Goal: Obtain resource: Obtain resource

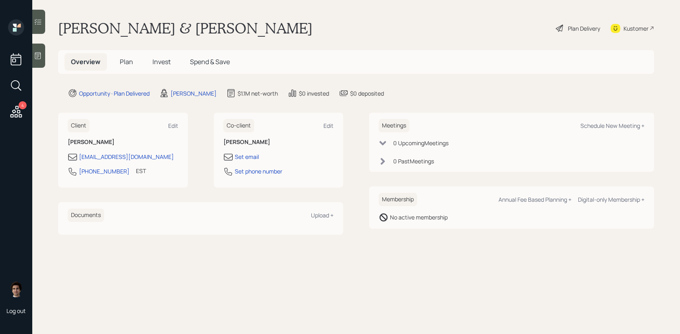
click at [580, 25] on div "Plan Delivery" at bounding box center [584, 28] width 32 height 8
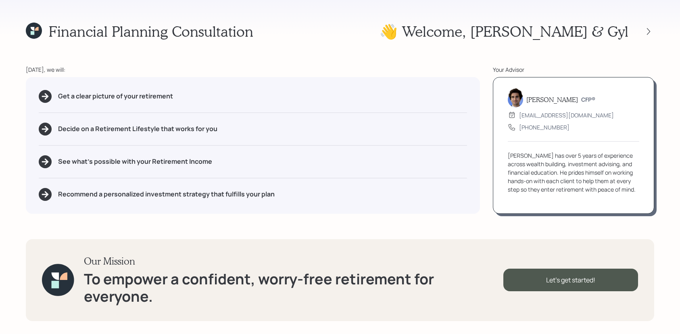
click at [649, 38] on div "👋 Welcome , [PERSON_NAME] & Gyl" at bounding box center [517, 31] width 275 height 17
click at [649, 34] on icon at bounding box center [649, 31] width 8 height 8
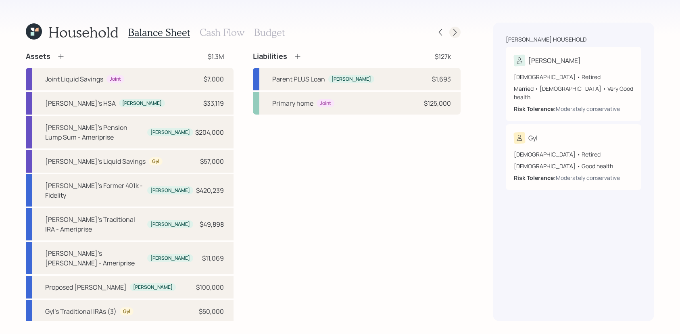
click at [454, 32] on icon at bounding box center [455, 32] width 8 height 8
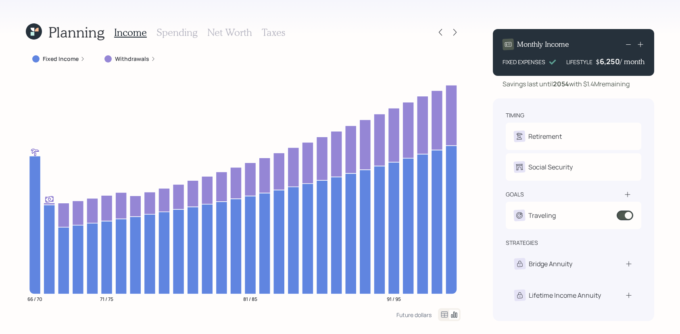
click at [455, 25] on div "Planning Income Spending Net Worth Taxes" at bounding box center [243, 32] width 435 height 19
click at [455, 29] on icon at bounding box center [455, 32] width 8 height 8
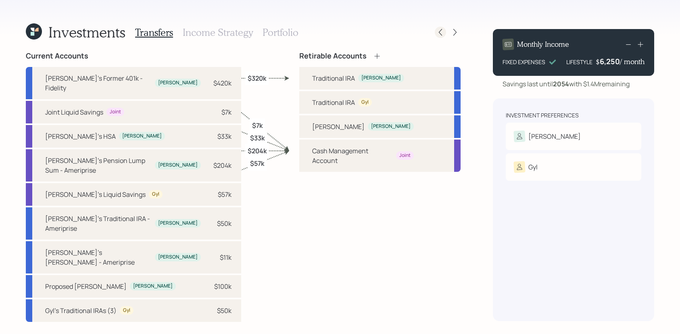
click at [442, 35] on icon at bounding box center [440, 32] width 8 height 8
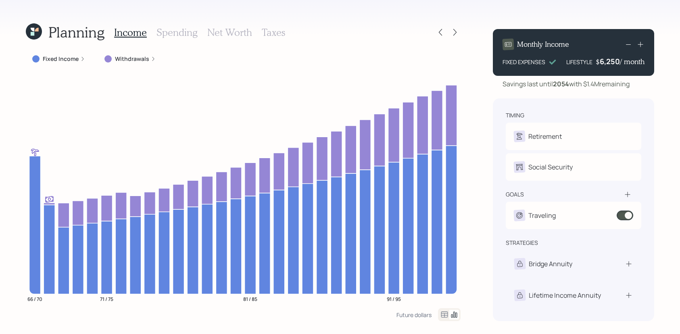
click at [442, 35] on icon at bounding box center [440, 32] width 8 height 8
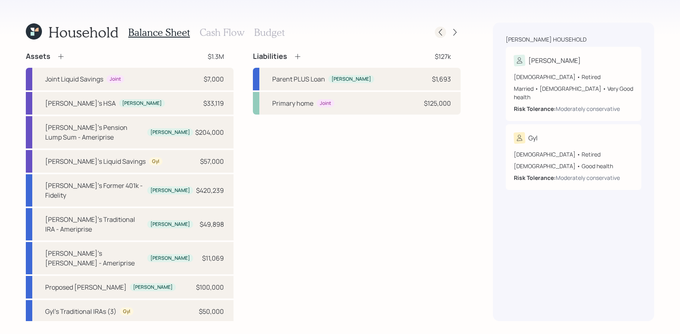
click at [445, 35] on div at bounding box center [440, 32] width 11 height 11
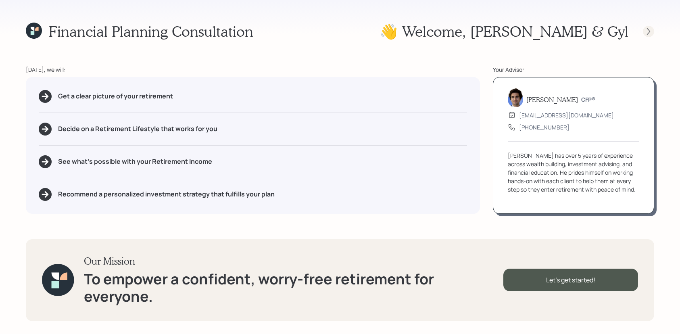
click at [646, 26] on div at bounding box center [648, 31] width 11 height 11
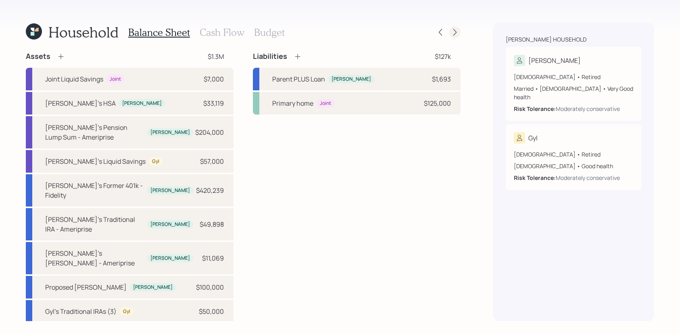
click at [457, 34] on icon at bounding box center [455, 32] width 8 height 8
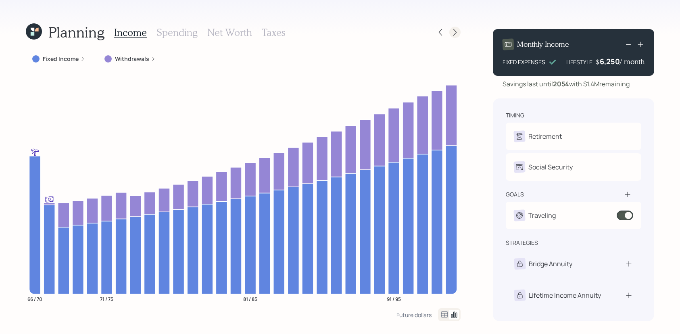
click at [455, 34] on icon at bounding box center [454, 32] width 3 height 7
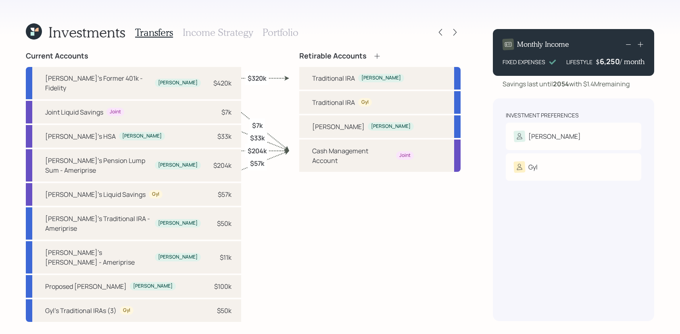
click at [284, 32] on h3 "Portfolio" at bounding box center [281, 33] width 36 height 12
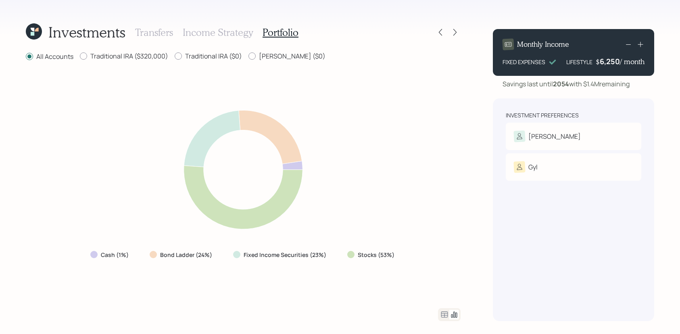
click at [447, 316] on icon at bounding box center [445, 315] width 10 height 10
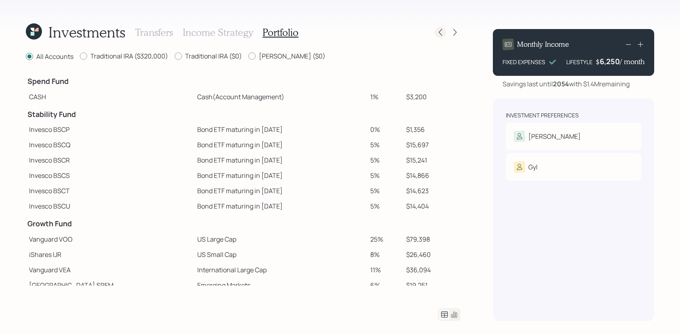
click at [438, 31] on icon at bounding box center [440, 32] width 8 height 8
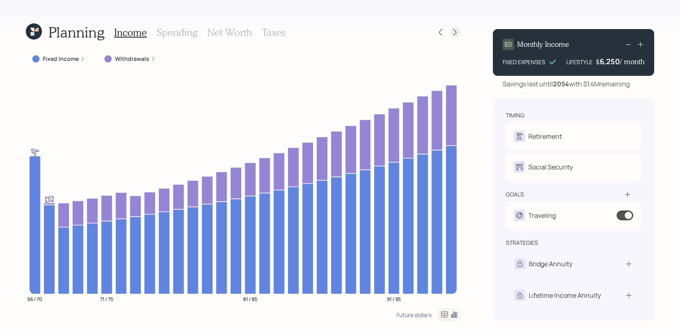
click at [454, 29] on icon at bounding box center [455, 32] width 8 height 8
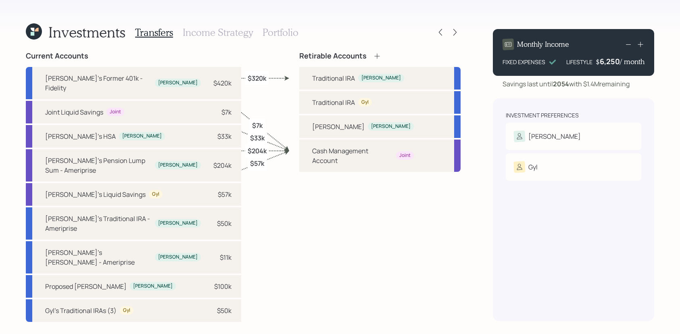
click at [265, 33] on h3 "Portfolio" at bounding box center [281, 33] width 36 height 12
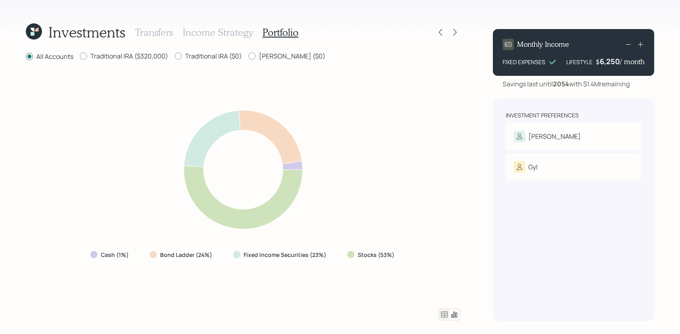
click at [35, 40] on div "Investments" at bounding box center [76, 31] width 100 height 17
click at [37, 31] on icon at bounding box center [37, 30] width 4 height 4
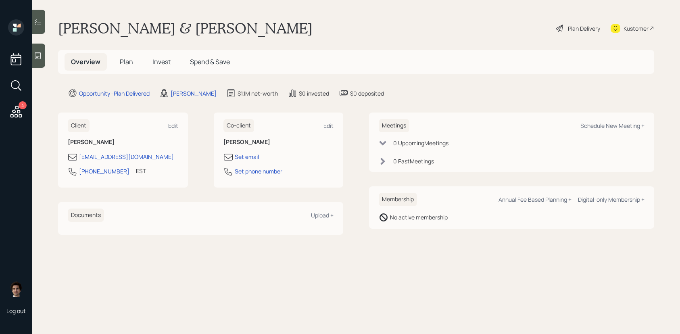
click at [123, 63] on span "Plan" at bounding box center [126, 61] width 13 height 9
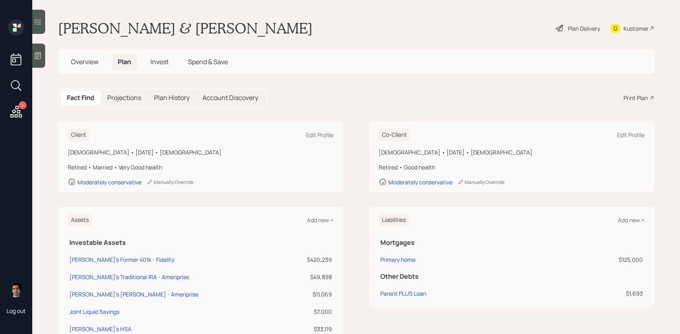
click at [629, 93] on div "Fact Find Projections Plan History Account Discovery Print Plan" at bounding box center [356, 97] width 596 height 19
click at [629, 98] on div "Print Plan" at bounding box center [636, 98] width 24 height 8
click at [565, 27] on div "Plan Delivery" at bounding box center [578, 28] width 46 height 18
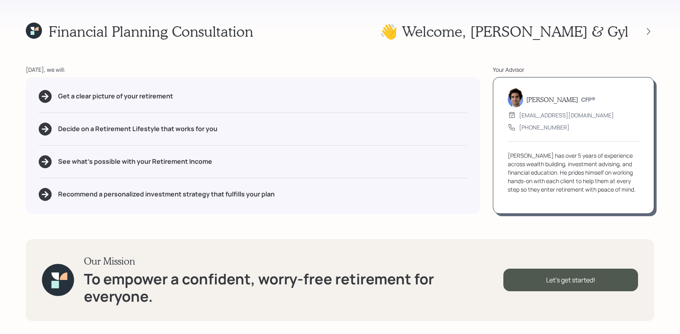
click at [640, 25] on div "👋 Welcome , [PERSON_NAME] & Gyl" at bounding box center [517, 31] width 275 height 17
click at [647, 26] on div at bounding box center [648, 31] width 11 height 11
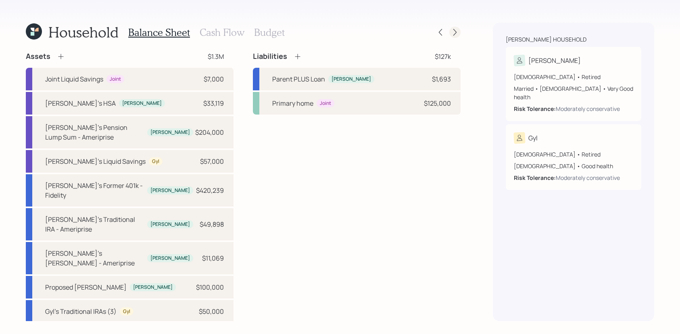
click at [455, 29] on icon at bounding box center [455, 32] width 8 height 8
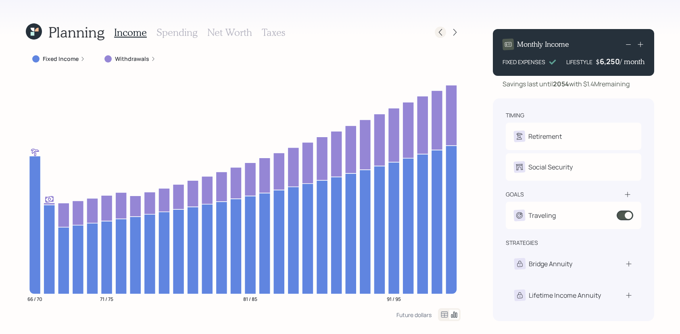
click at [442, 29] on icon at bounding box center [440, 32] width 8 height 8
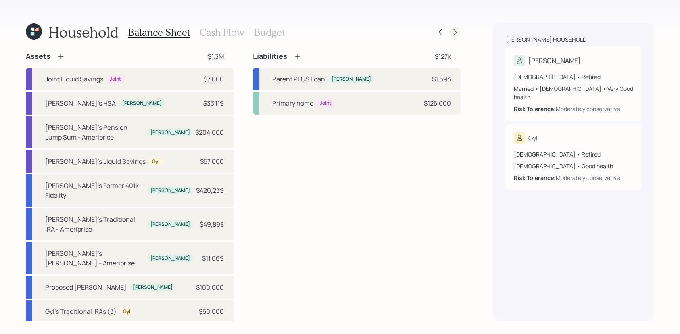
click at [457, 32] on icon at bounding box center [455, 32] width 8 height 8
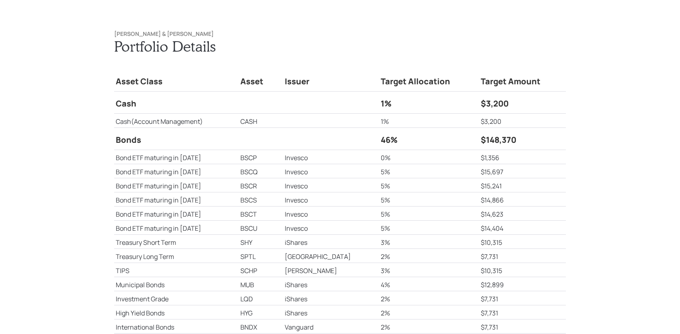
scroll to position [4342, 0]
